Goal: Task Accomplishment & Management: Use online tool/utility

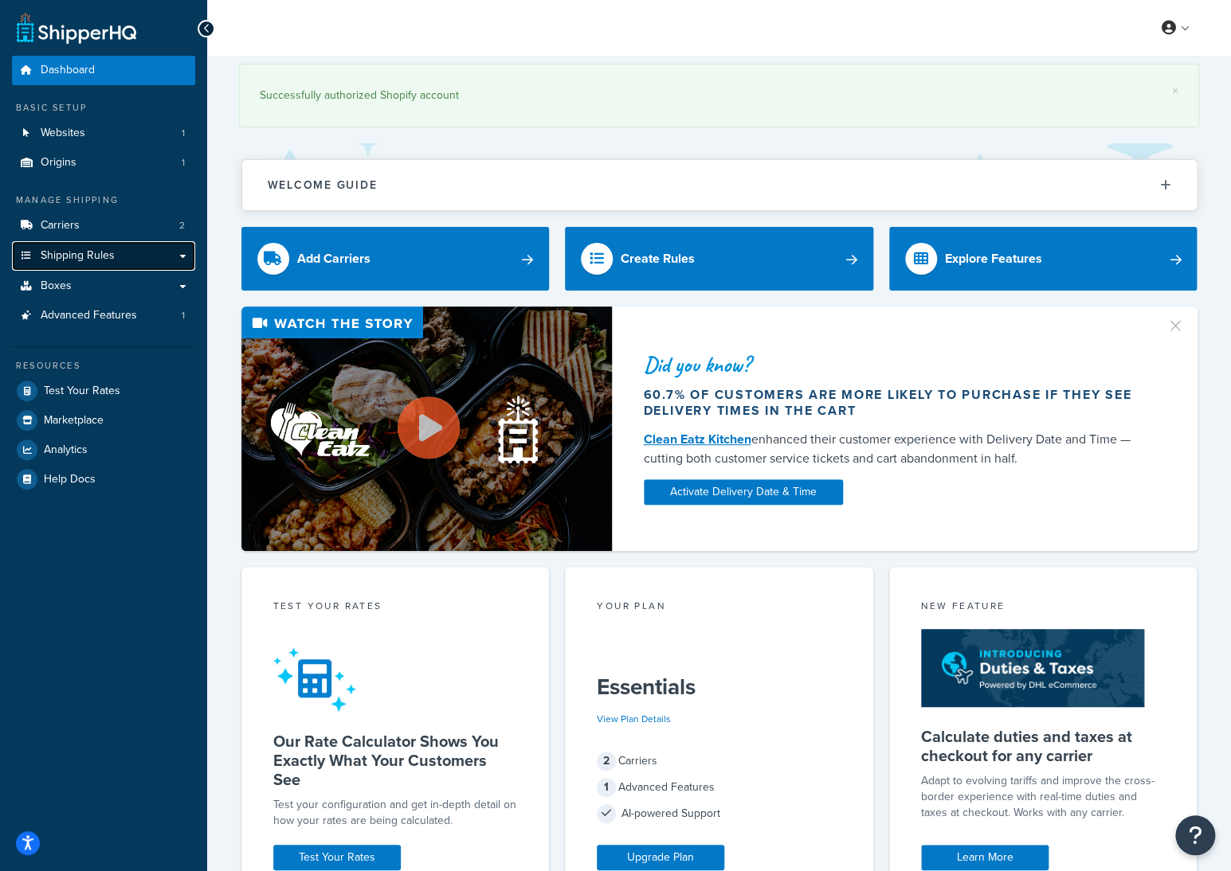
click at [105, 261] on span "Shipping Rules" at bounding box center [78, 256] width 74 height 14
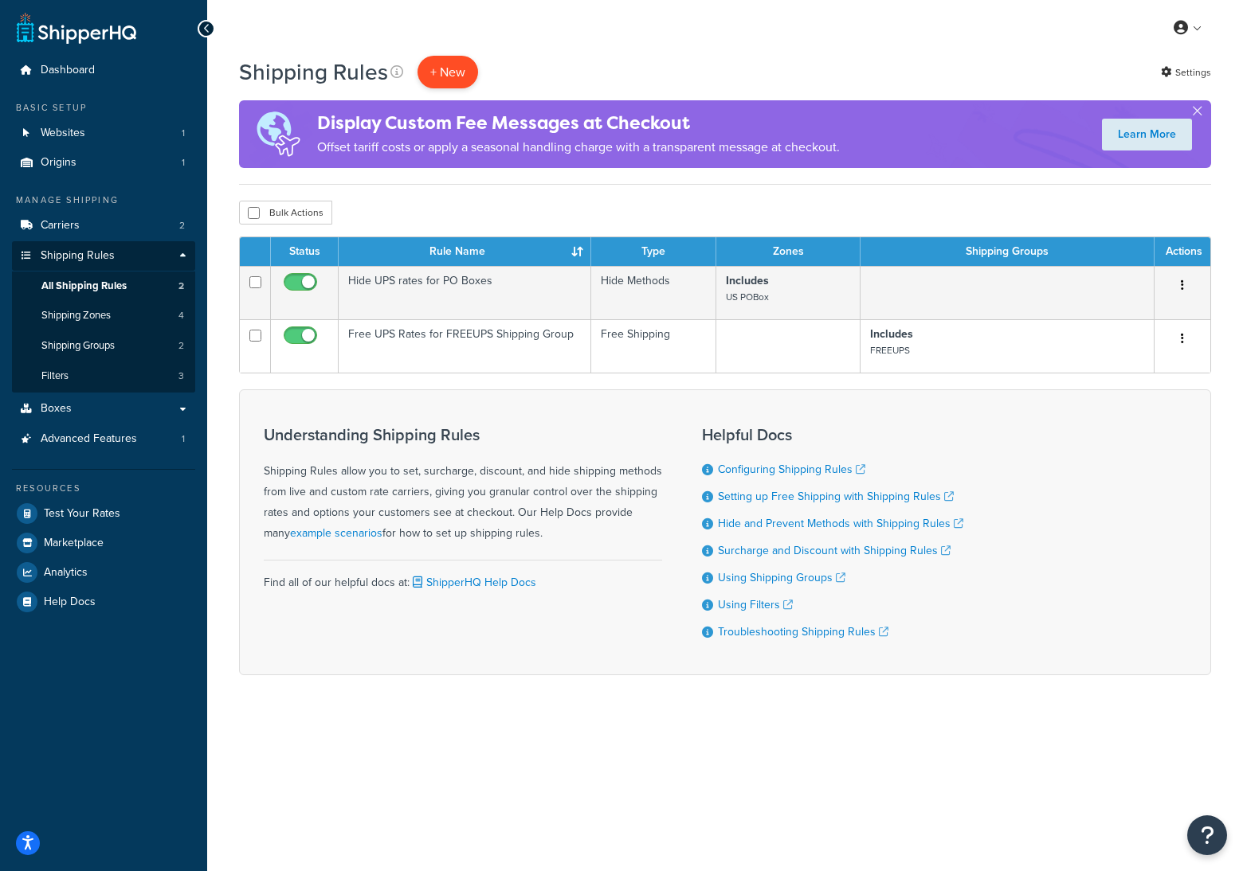
click at [446, 65] on p "+ New" at bounding box center [447, 72] width 61 height 33
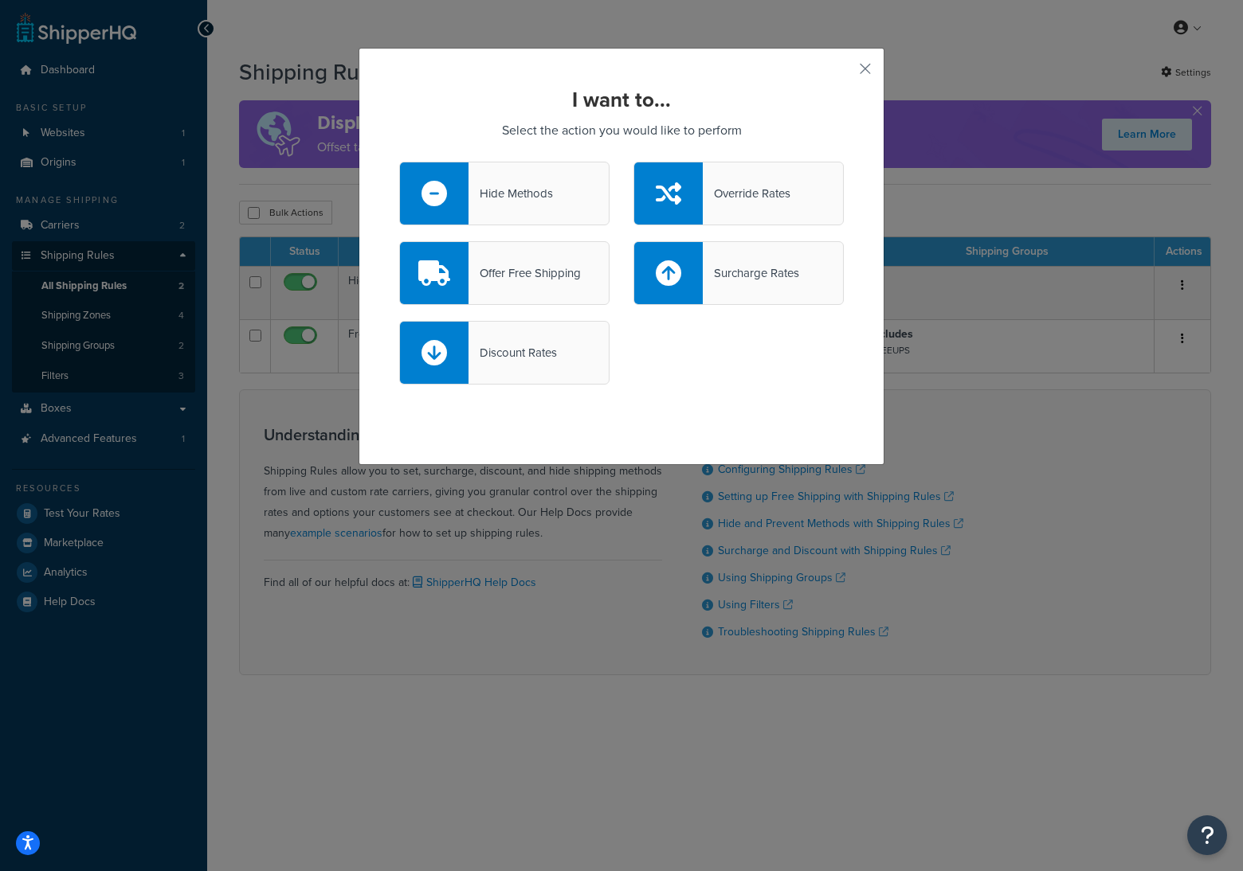
click at [537, 272] on div "Offer Free Shipping" at bounding box center [524, 273] width 112 height 22
click at [0, 0] on input "Offer Free Shipping" at bounding box center [0, 0] width 0 height 0
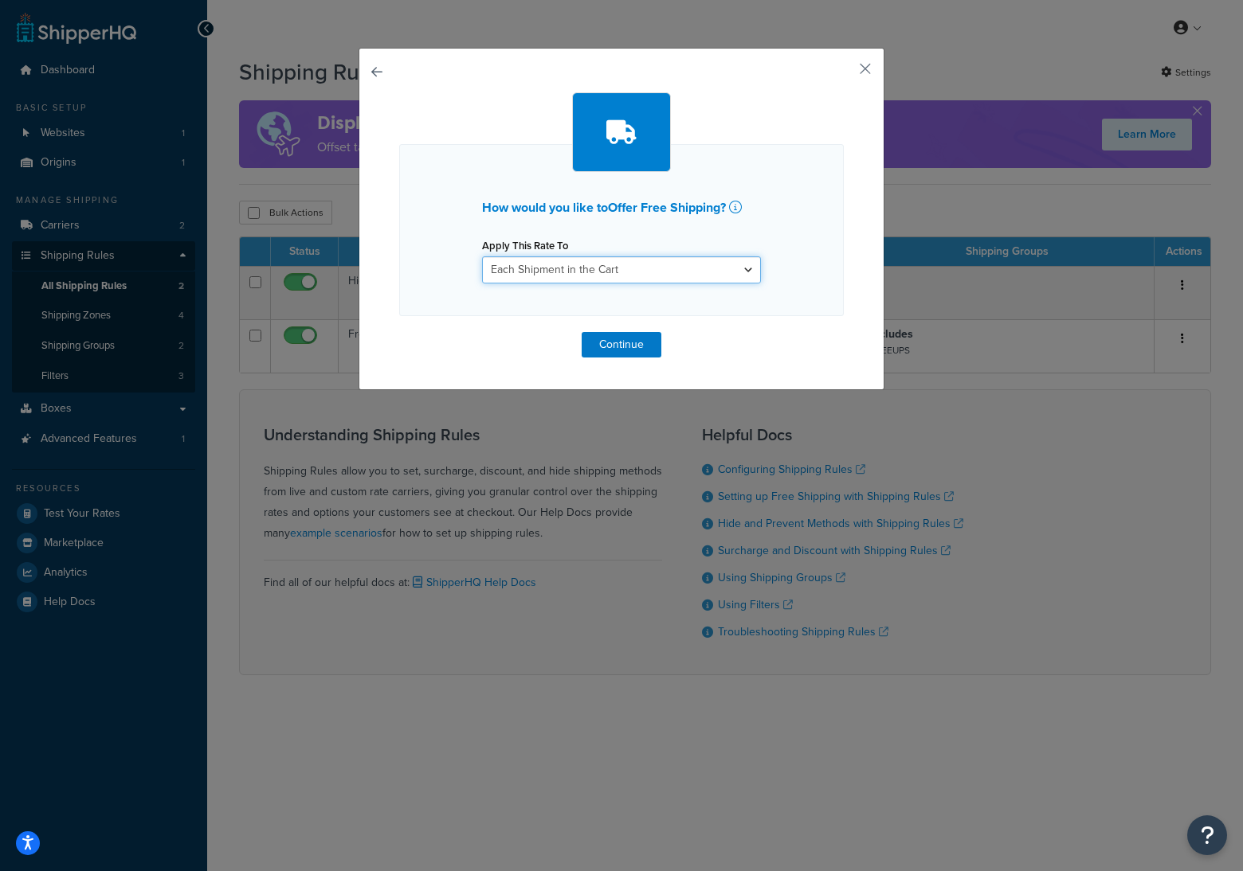
click at [546, 268] on select "Each Shipment in the Cart Each Shipping Group in the Cart Each Item within a Sh…" at bounding box center [621, 269] width 279 height 27
click at [482, 256] on select "Each Shipment in the Cart Each Shipping Group in the Cart Each Item within a Sh…" at bounding box center [621, 269] width 279 height 27
click at [624, 349] on button "Continue" at bounding box center [621, 344] width 80 height 25
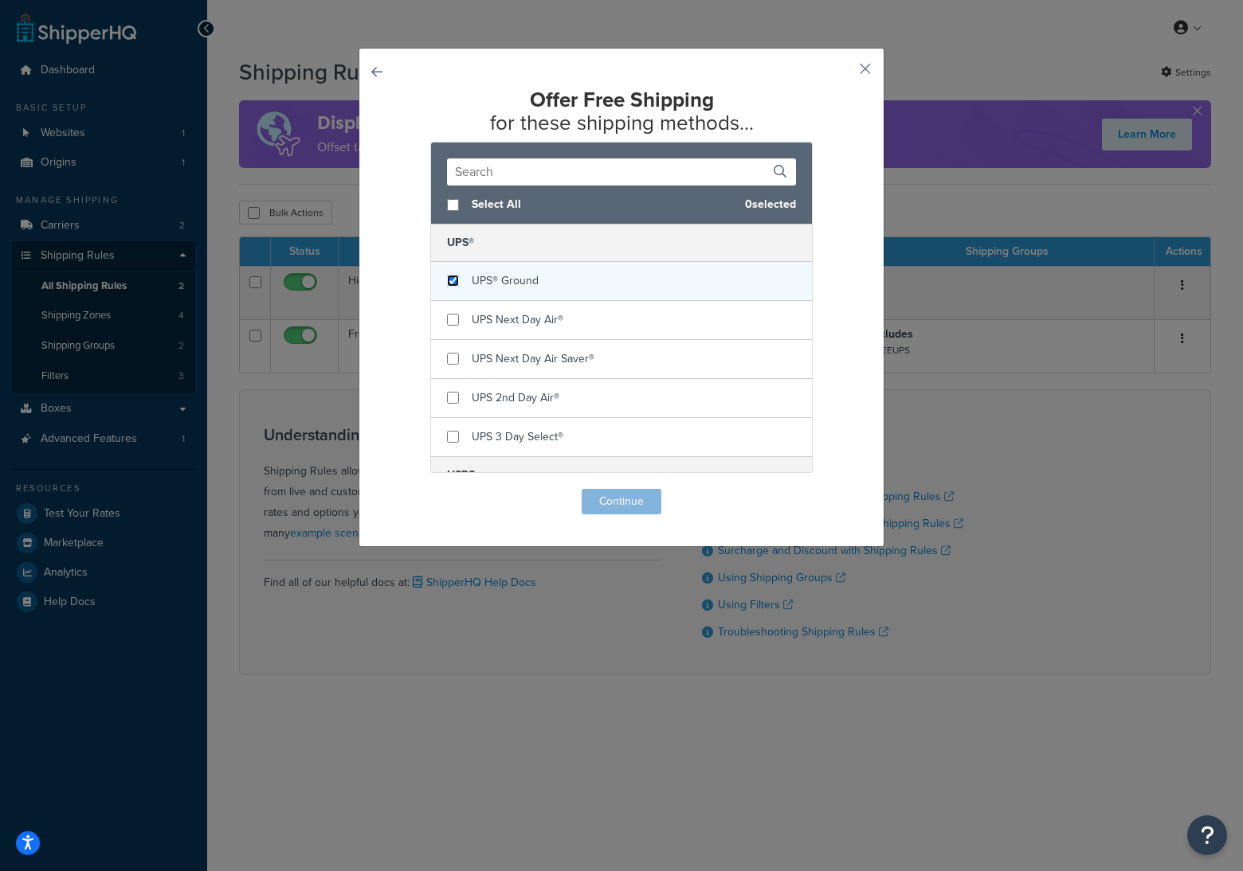
click at [447, 285] on input "checkbox" at bounding box center [453, 281] width 12 height 12
checkbox input "true"
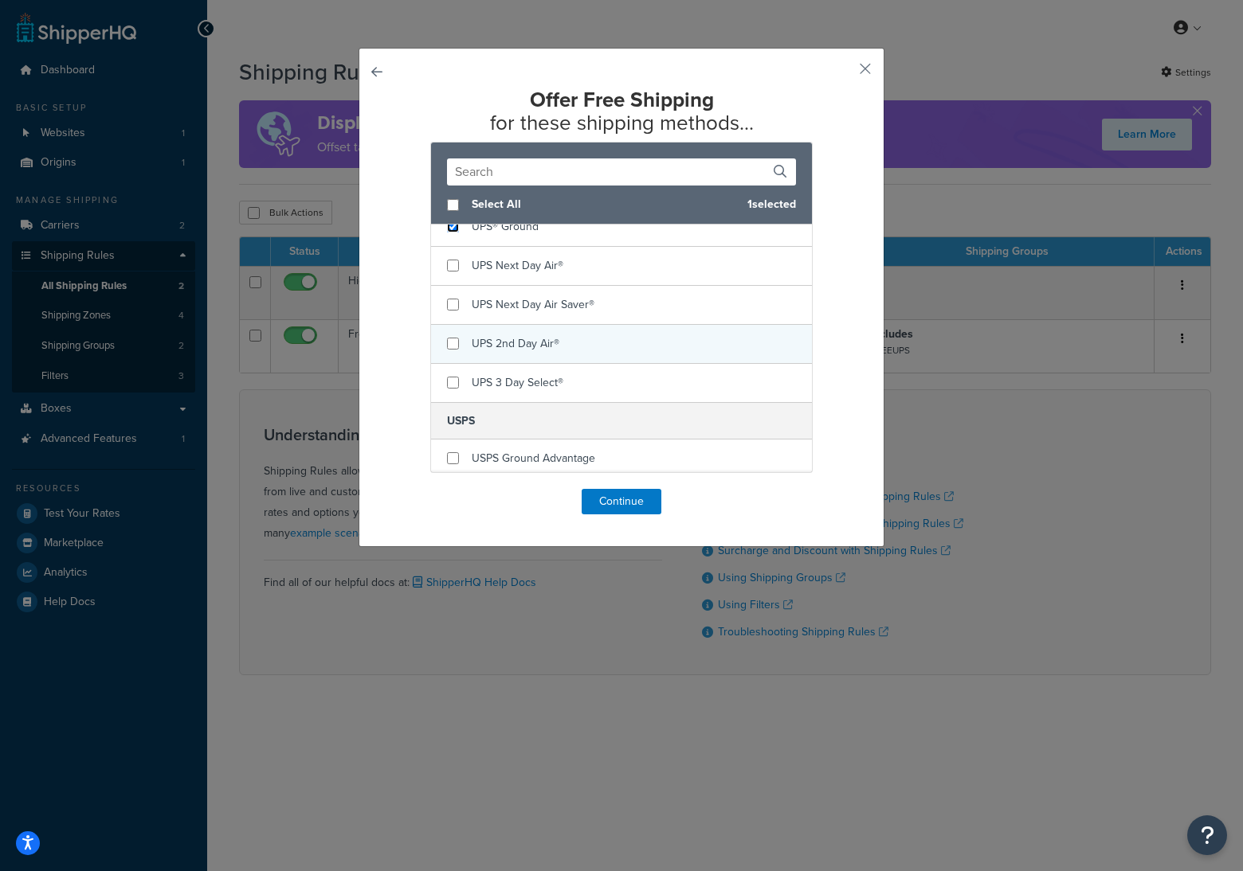
scroll to position [58, 0]
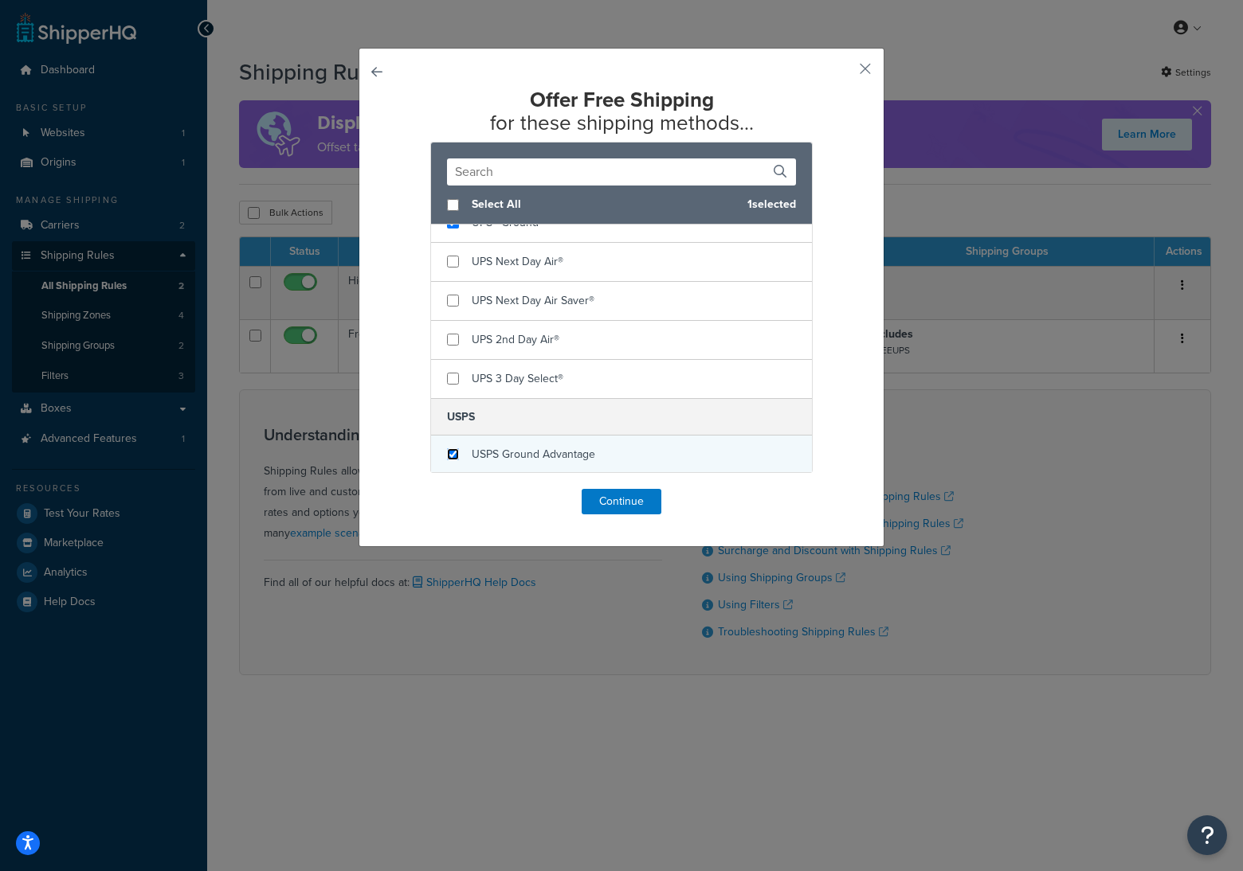
click at [447, 455] on input "checkbox" at bounding box center [453, 454] width 12 height 12
checkbox input "true"
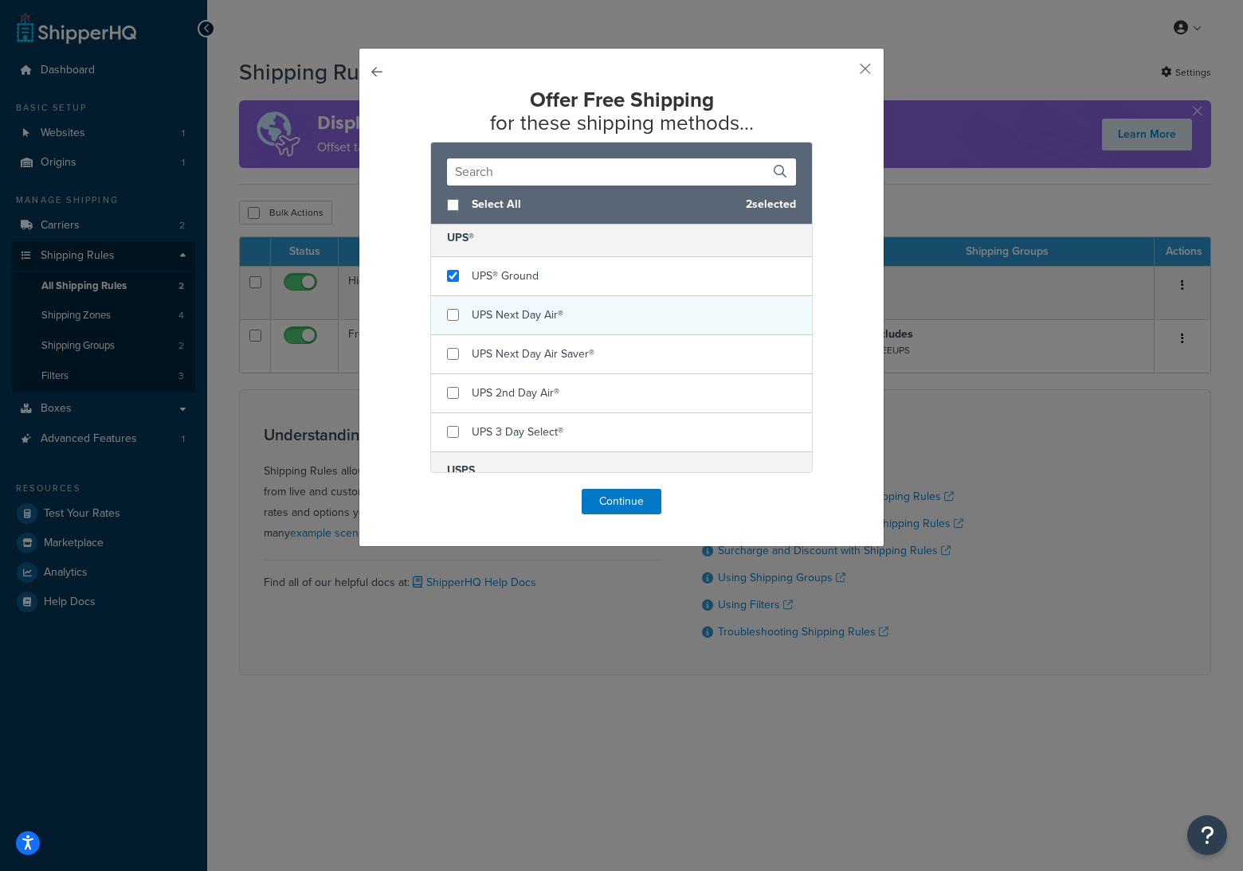
scroll to position [0, 0]
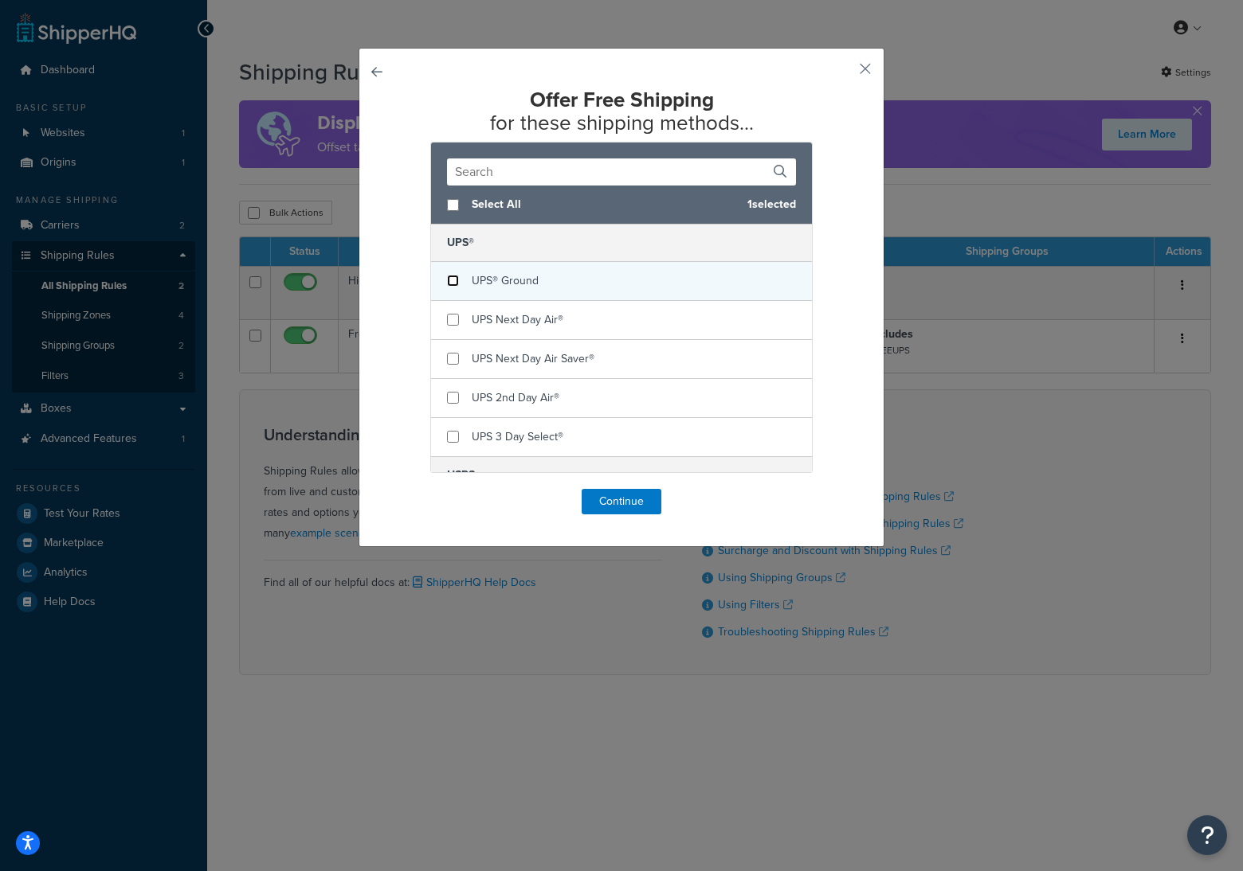
click at [447, 276] on input "checkbox" at bounding box center [453, 281] width 12 height 12
checkbox input "false"
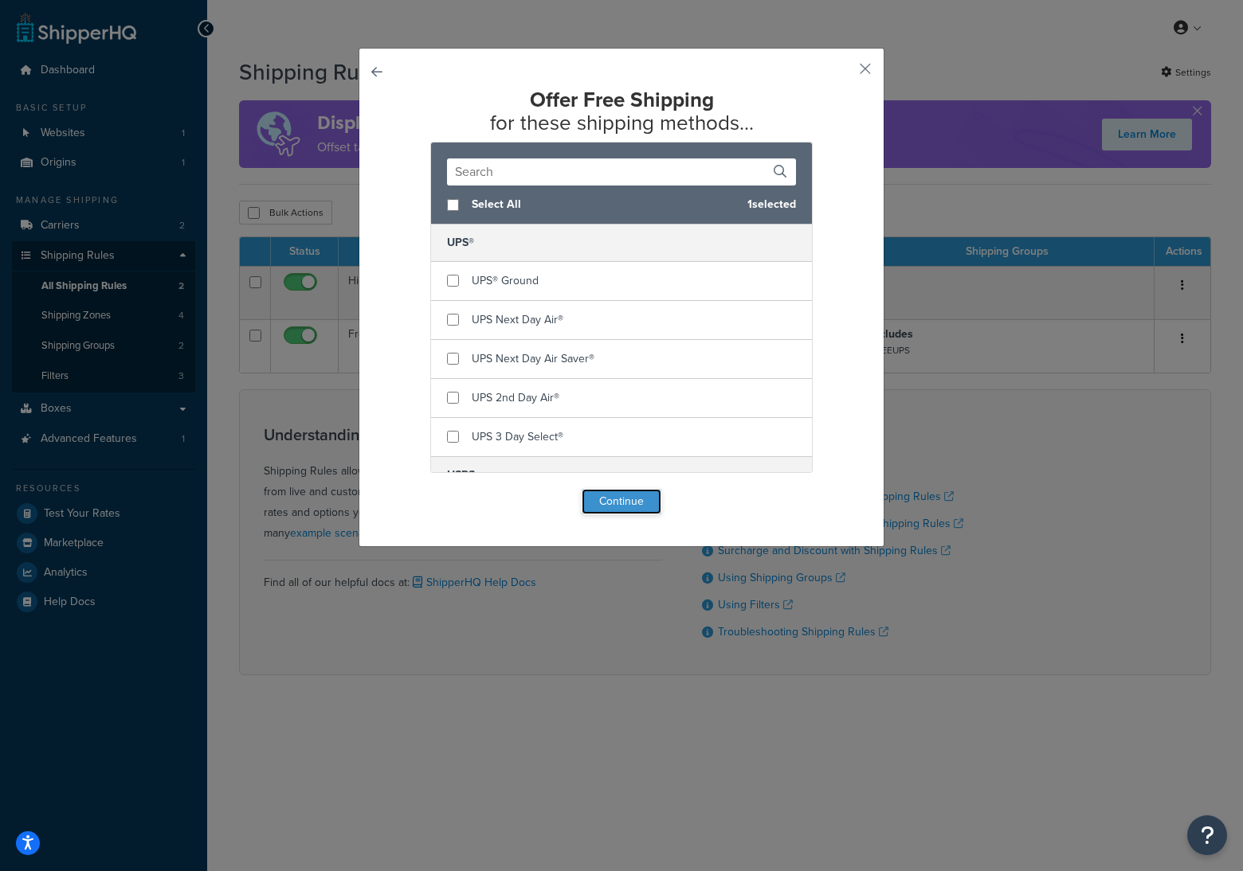
click at [631, 507] on button "Continue" at bounding box center [621, 501] width 80 height 25
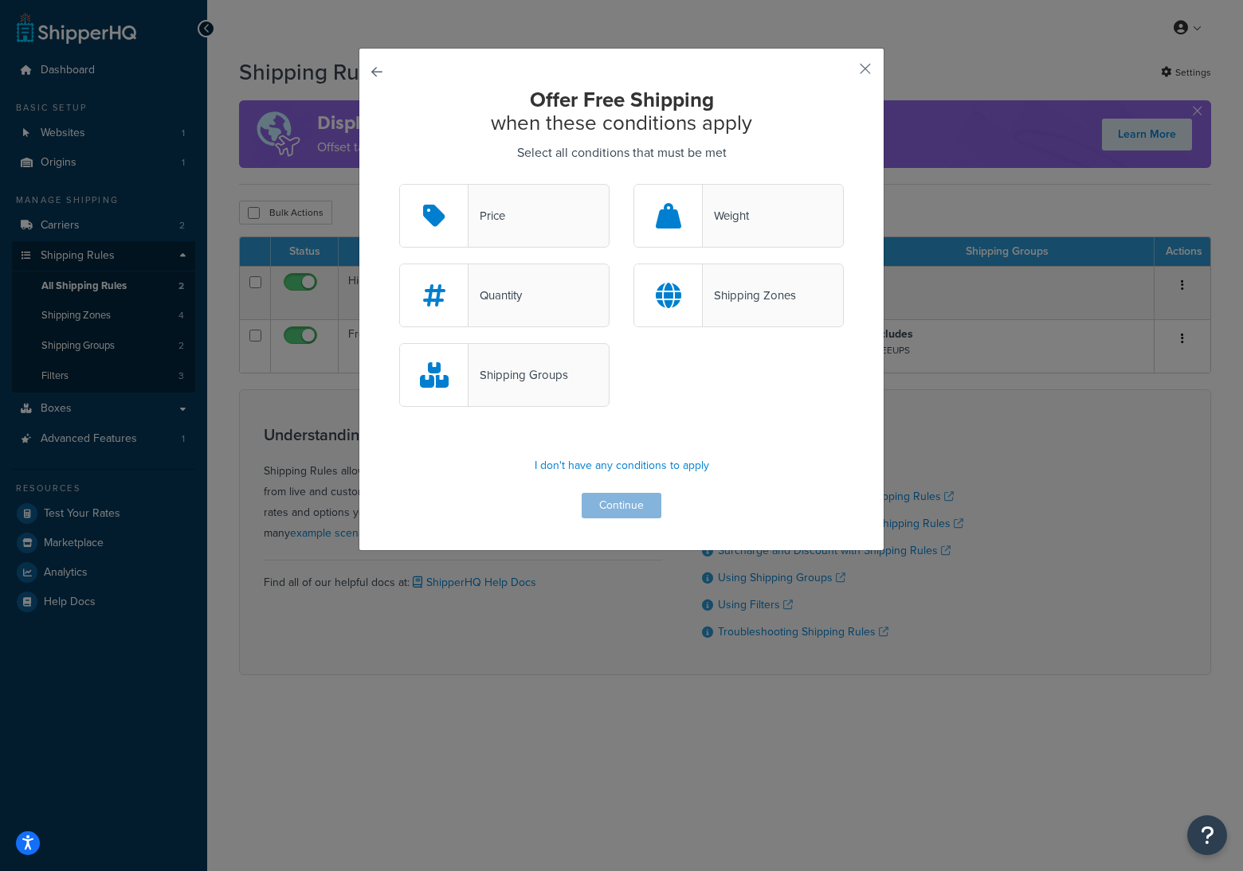
click at [533, 194] on div "Price" at bounding box center [504, 216] width 210 height 64
click at [0, 0] on input "Price" at bounding box center [0, 0] width 0 height 0
click at [628, 503] on button "Continue" at bounding box center [621, 505] width 80 height 25
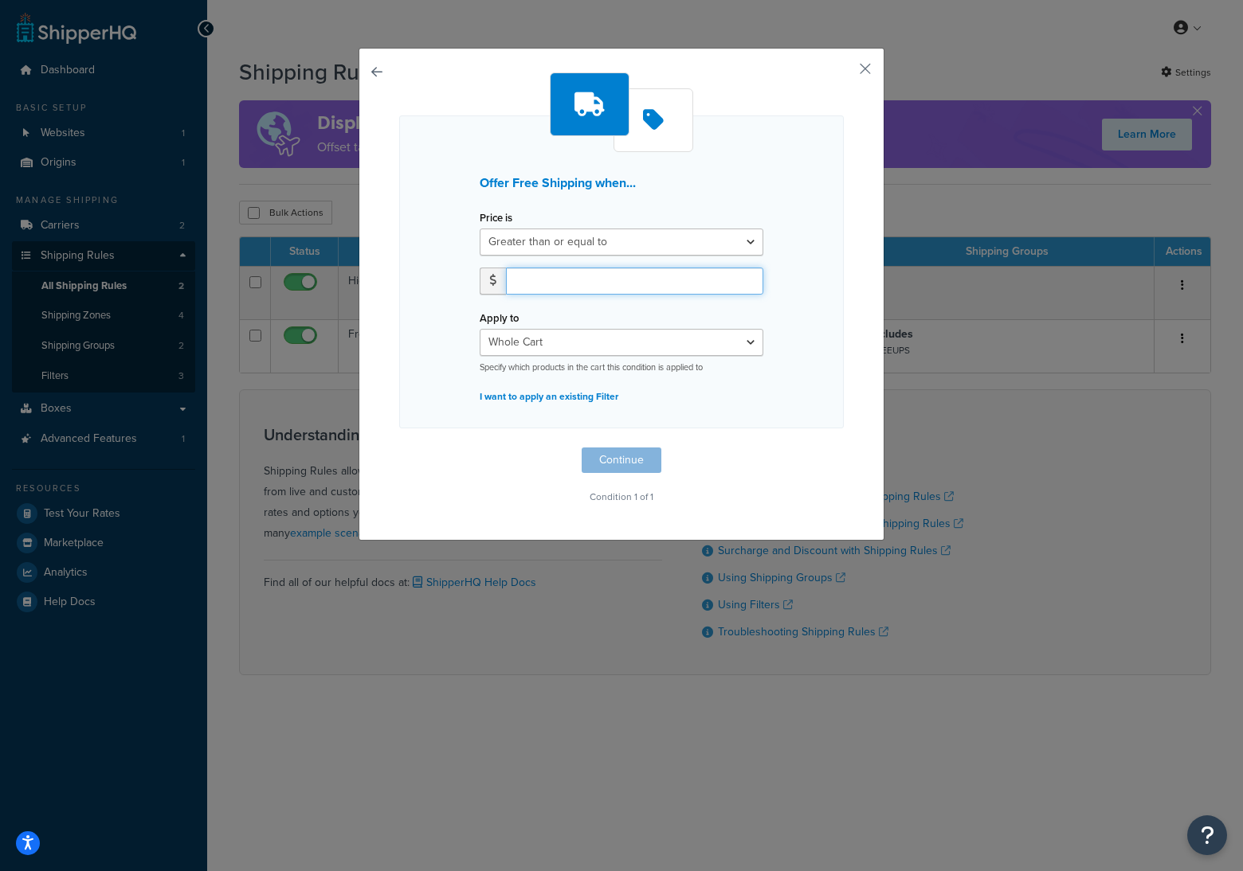
click at [599, 280] on input "number" at bounding box center [634, 281] width 257 height 27
type input "150"
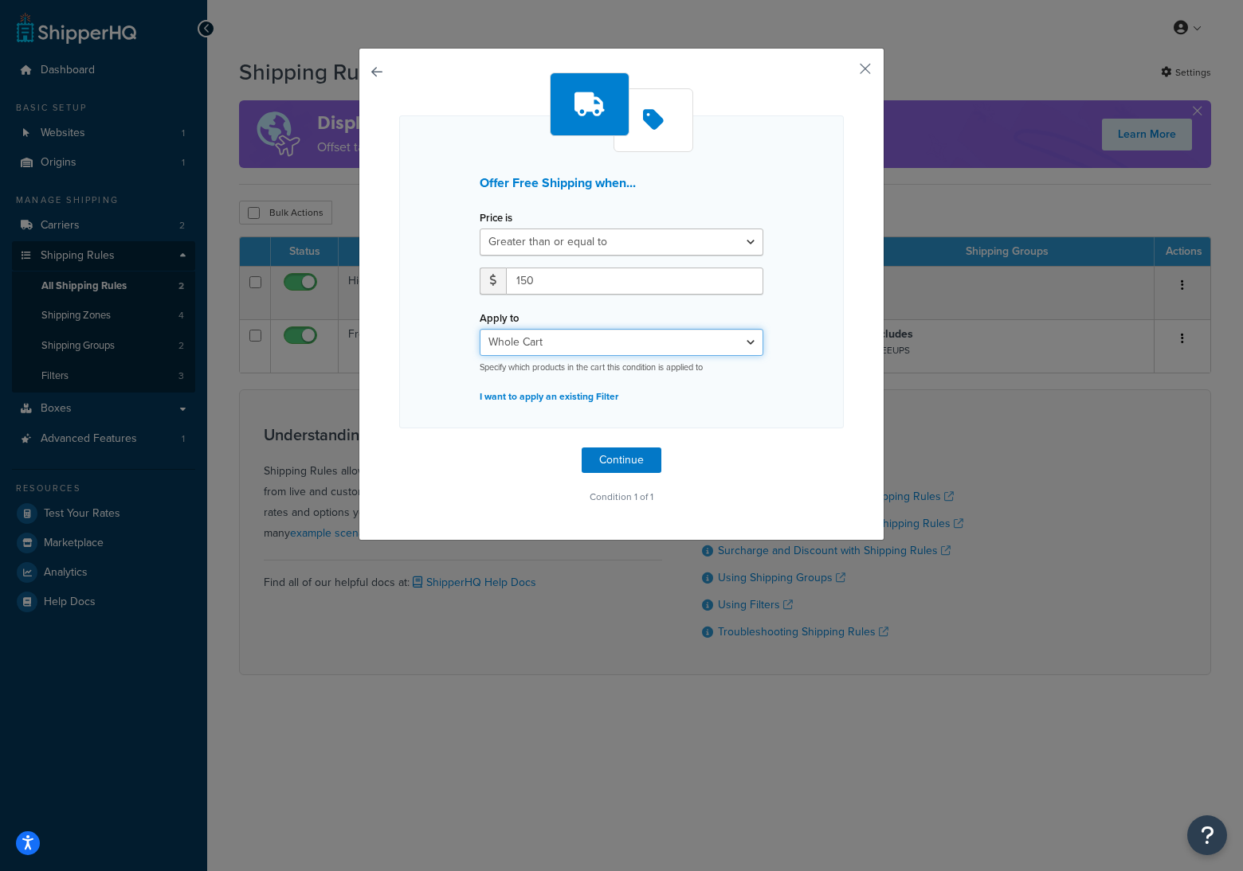
click at [648, 340] on select "Whole Cart Everything in Shipping Group Everything at Origin Each Item within S…" at bounding box center [621, 342] width 284 height 27
click at [649, 337] on select "Whole Cart Everything in Shipping Group Everything at Origin Each Item within S…" at bounding box center [621, 342] width 284 height 27
click at [630, 456] on button "Continue" at bounding box center [621, 460] width 80 height 25
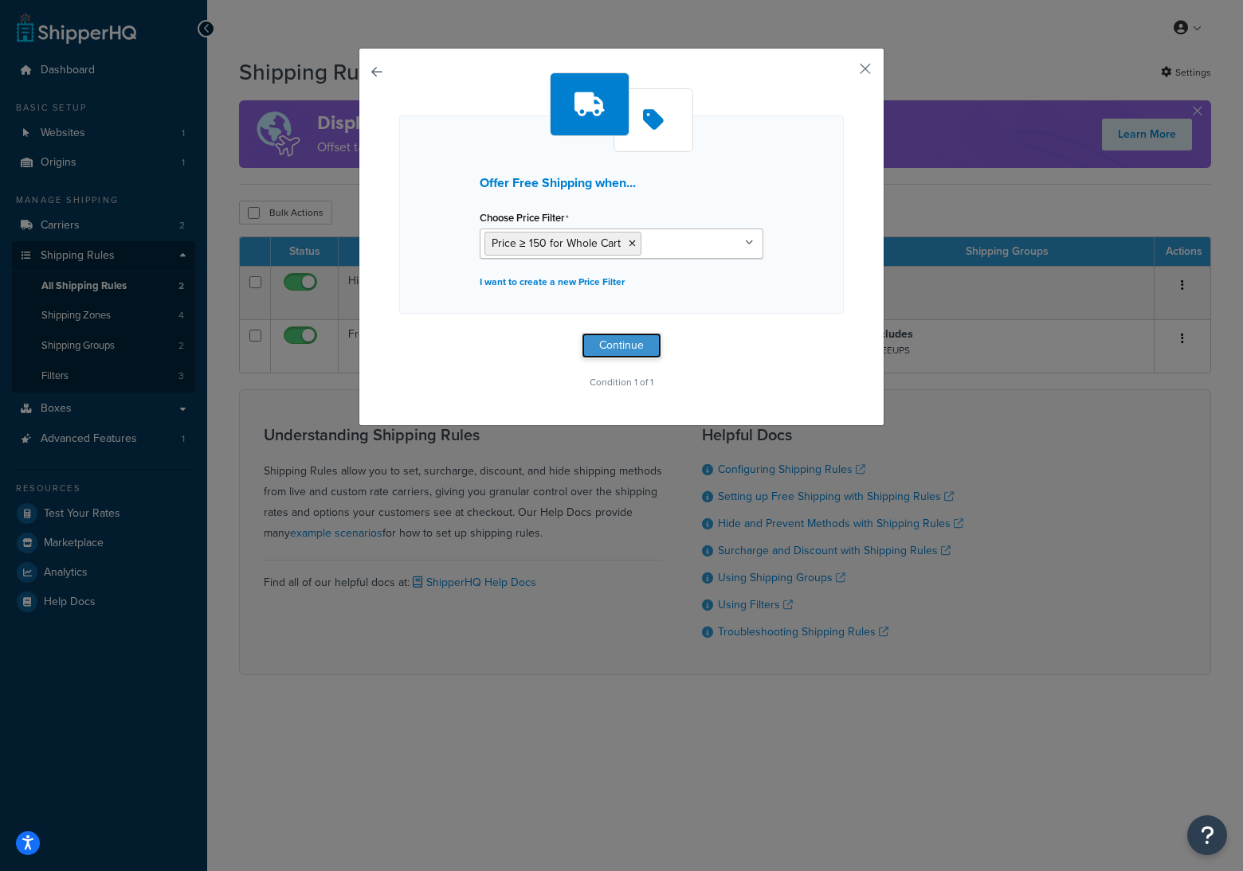
click at [622, 350] on button "Continue" at bounding box center [621, 345] width 80 height 25
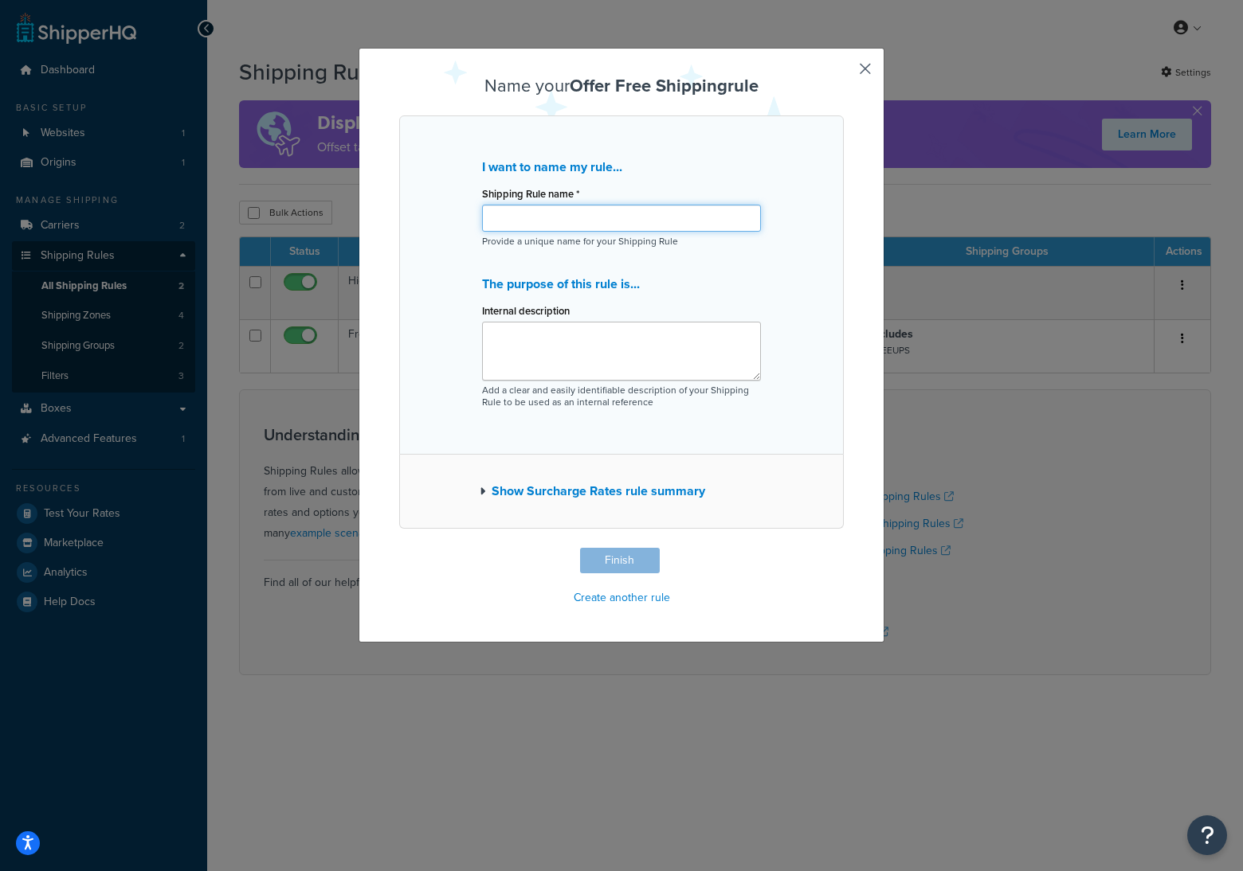
click at [560, 226] on input "Shipping Rule name *" at bounding box center [621, 218] width 279 height 27
drag, startPoint x: 610, startPoint y: 221, endPoint x: 389, endPoint y: 209, distance: 221.8
click at [389, 209] on div "Name your Offer Free Shipping rule I want to name my rule... Shipping Rule name…" at bounding box center [621, 345] width 526 height 595
type input "Free Shipping $150+"
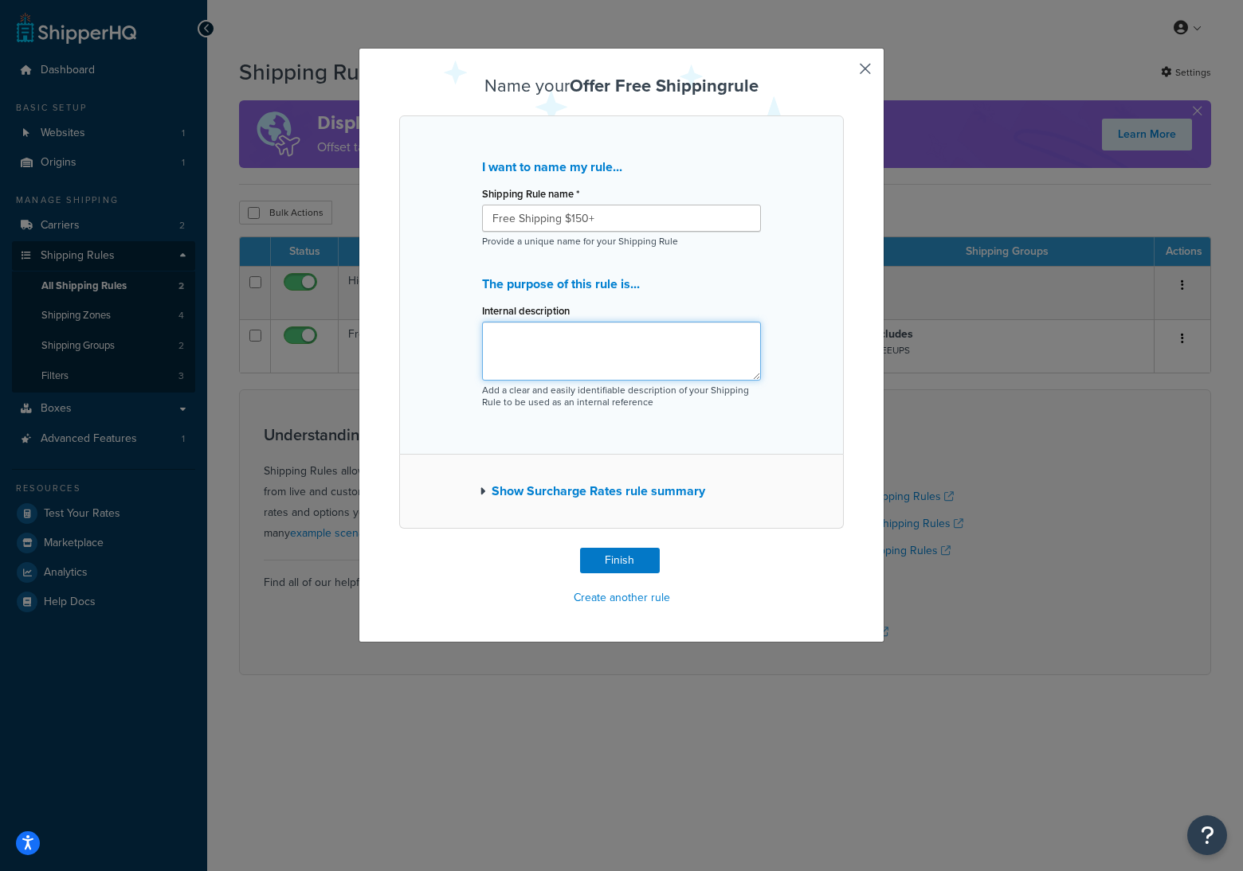
click at [588, 339] on textarea "Internal description" at bounding box center [621, 351] width 279 height 59
paste textarea "Free Shipping $150+"
type textarea "Free Shipping $150+"
click at [495, 497] on button "Show Surcharge Rates rule summary" at bounding box center [591, 491] width 225 height 22
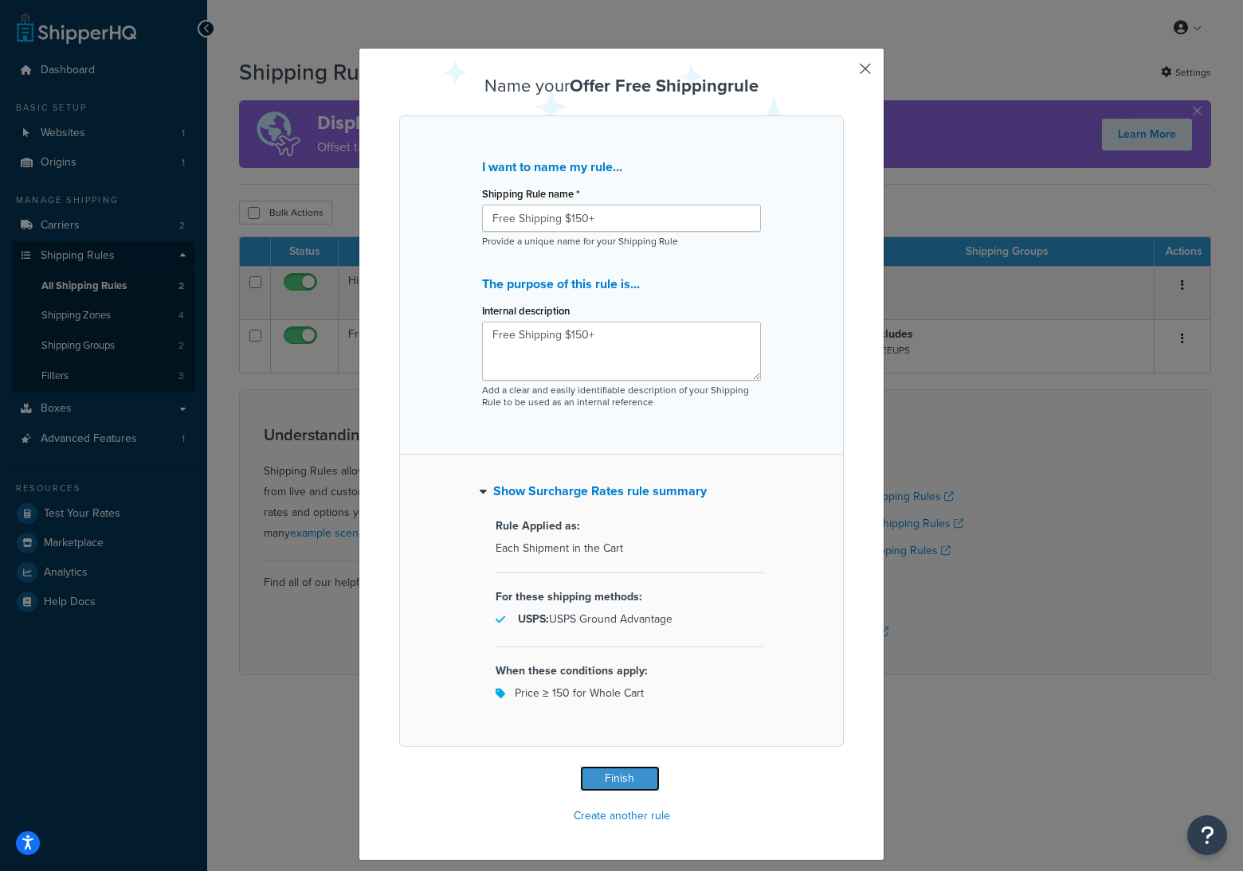
click at [613, 774] on button "Finish" at bounding box center [620, 778] width 80 height 25
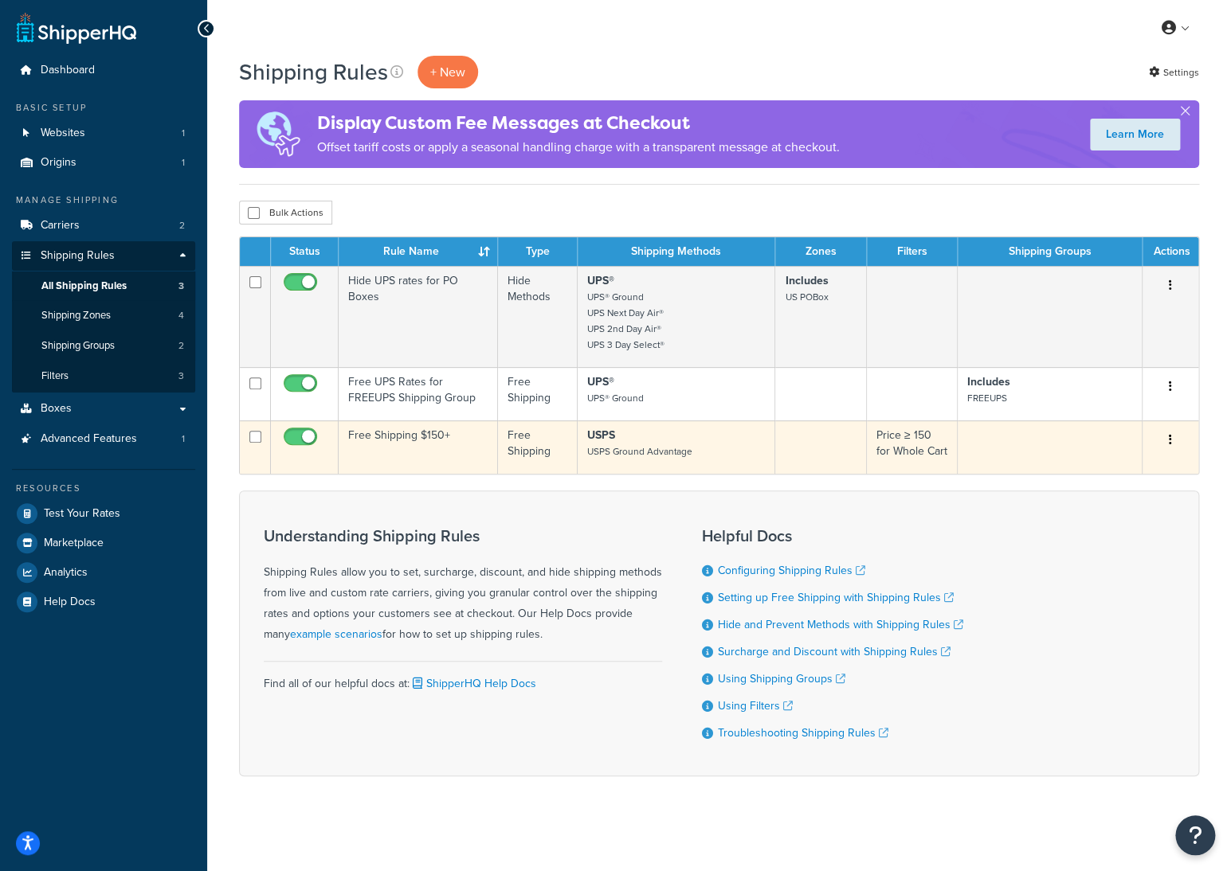
click at [405, 440] on td "Free Shipping $150+" at bounding box center [418, 447] width 159 height 53
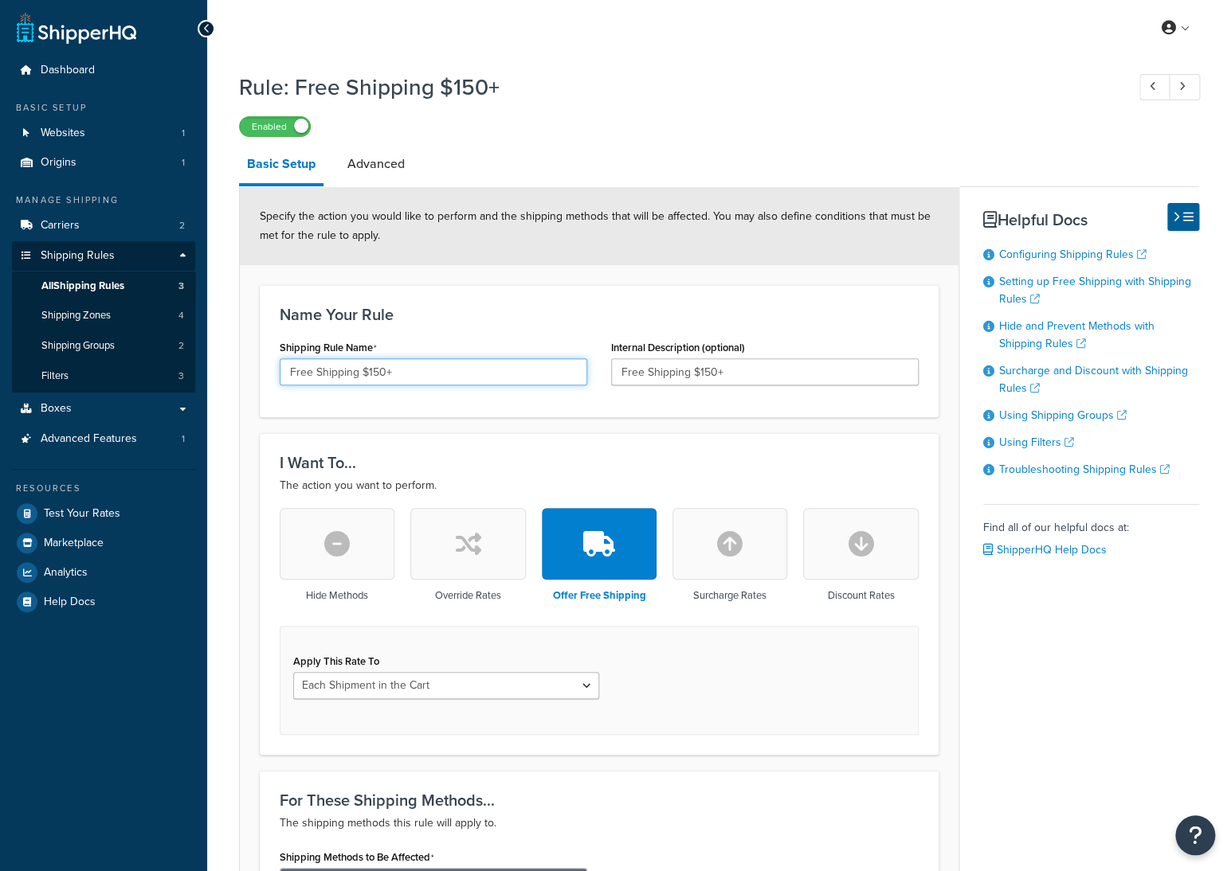
click at [339, 373] on input "Free Shipping $150+" at bounding box center [433, 371] width 307 height 27
drag, startPoint x: 472, startPoint y: 373, endPoint x: 204, endPoint y: 358, distance: 268.8
click at [205, 359] on div "Dashboard Basic Setup Websites 1 Origins 1 Manage Shipping Carriers 2 Shipping …" at bounding box center [615, 732] width 1231 height 1465
type input "Free USPS Ground $150+"
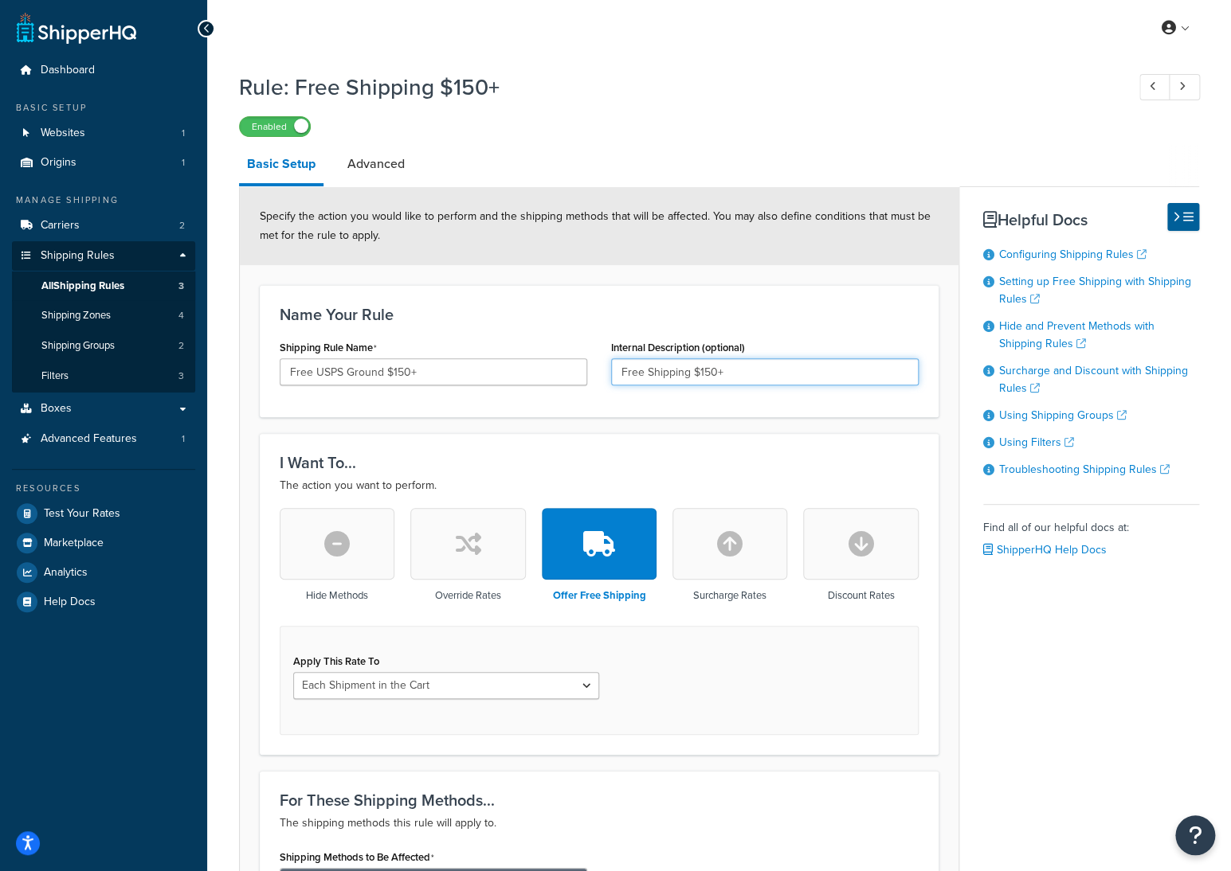
drag, startPoint x: 764, startPoint y: 361, endPoint x: 505, endPoint y: 364, distance: 258.9
click at [506, 364] on div "Shipping Rule Name Free USPS Ground $150+ Internal Description (optional) Free …" at bounding box center [599, 366] width 663 height 61
paste input "USPS Ground"
type input "Free USPS Ground $150+"
click at [724, 414] on div "Name Your Rule Shipping Rule Name Free USPS Ground $150+ Internal Description (…" at bounding box center [599, 351] width 679 height 132
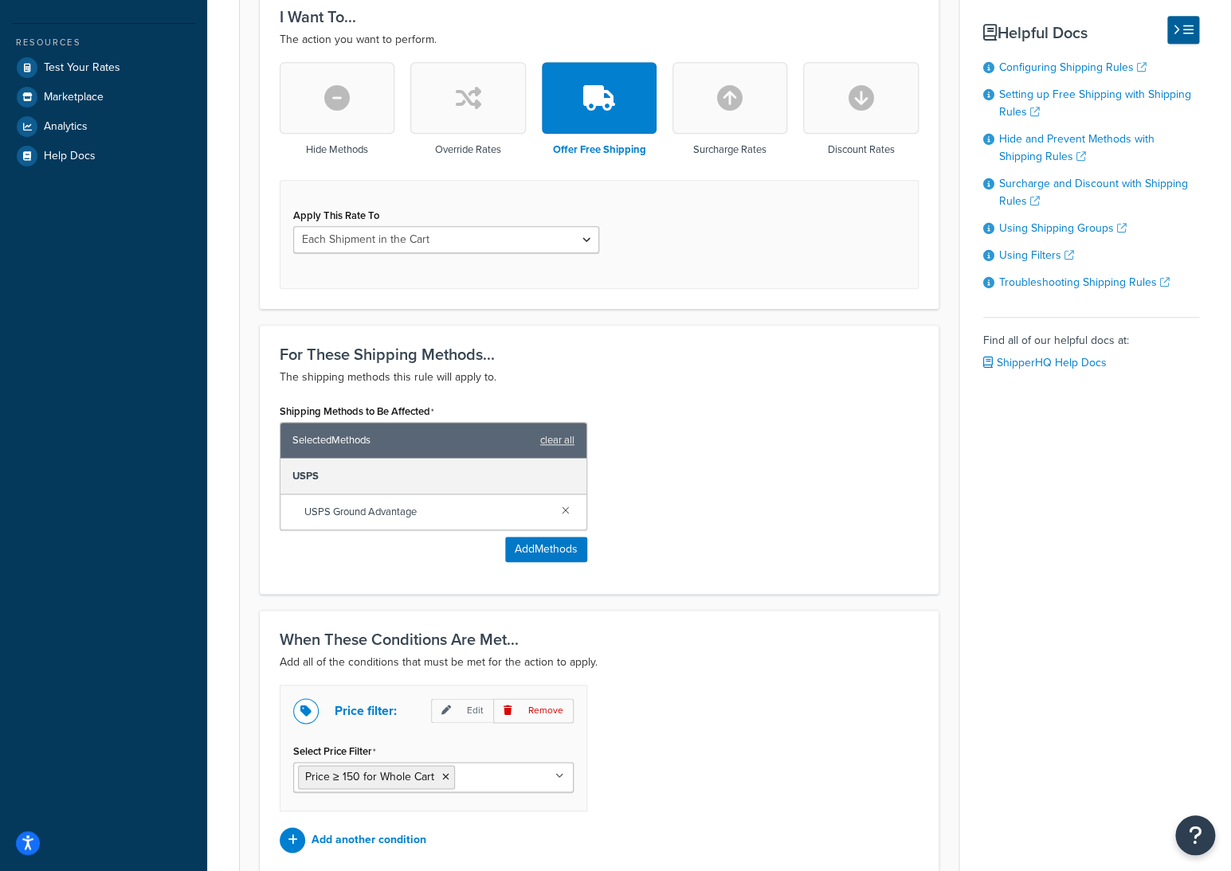
scroll to position [591, 0]
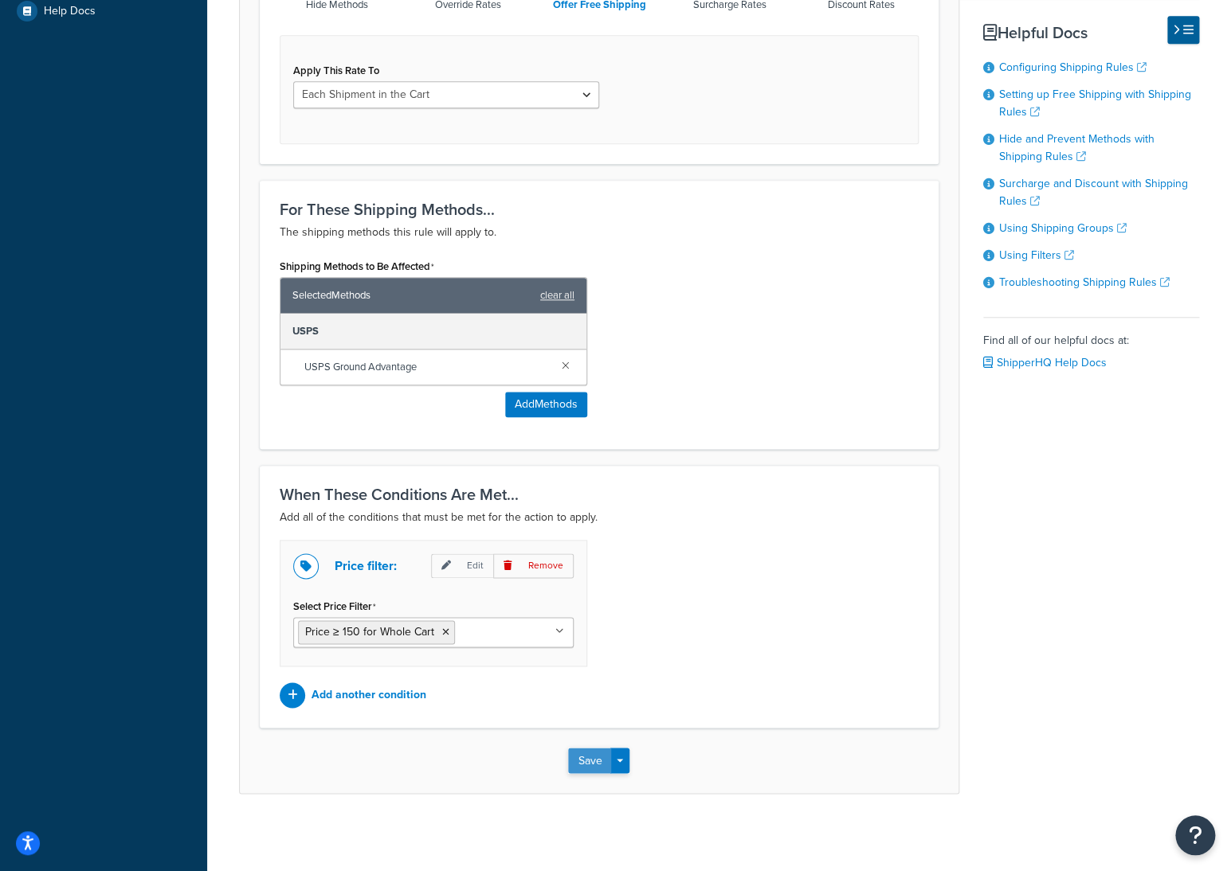
click at [596, 756] on button "Save" at bounding box center [589, 760] width 43 height 25
